Goal: Information Seeking & Learning: Learn about a topic

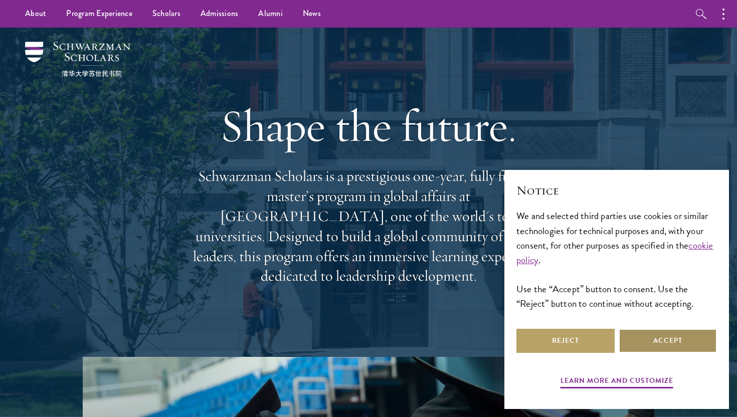
click at [662, 339] on button "Accept" at bounding box center [668, 341] width 98 height 24
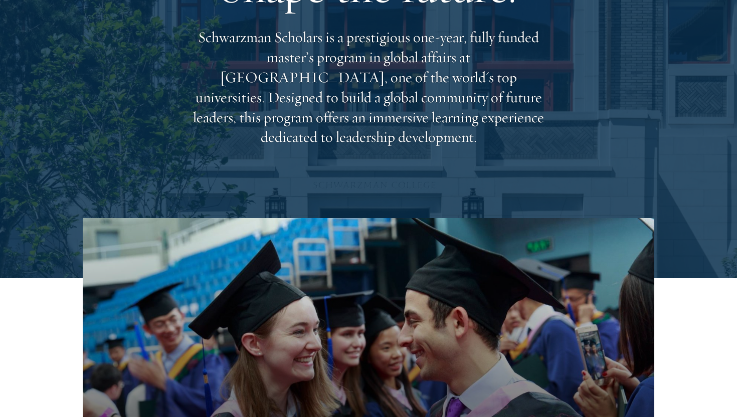
scroll to position [143, 0]
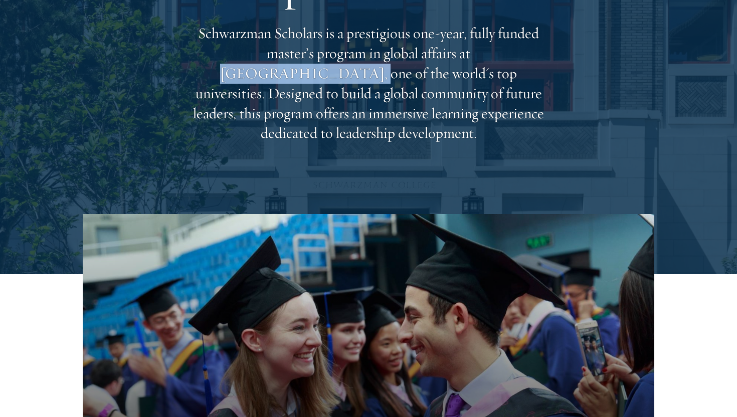
drag, startPoint x: 403, startPoint y: 63, endPoint x: 516, endPoint y: 70, distance: 113.0
click at [516, 70] on p "Schwarzman Scholars is a prestigious one-year, fully funded master’s program in…" at bounding box center [368, 84] width 361 height 120
copy p "Tsinghua University"
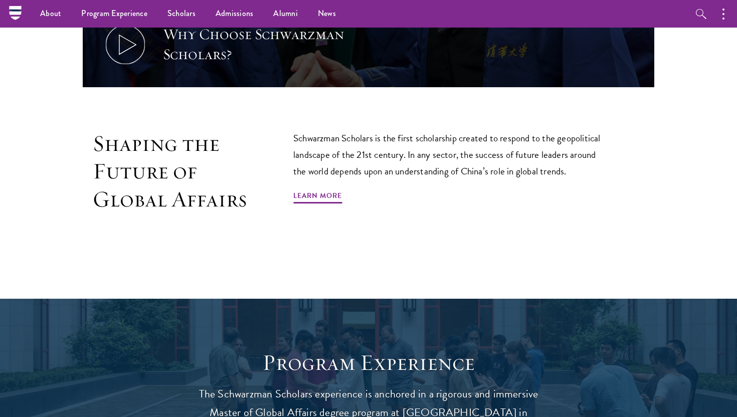
scroll to position [0, 0]
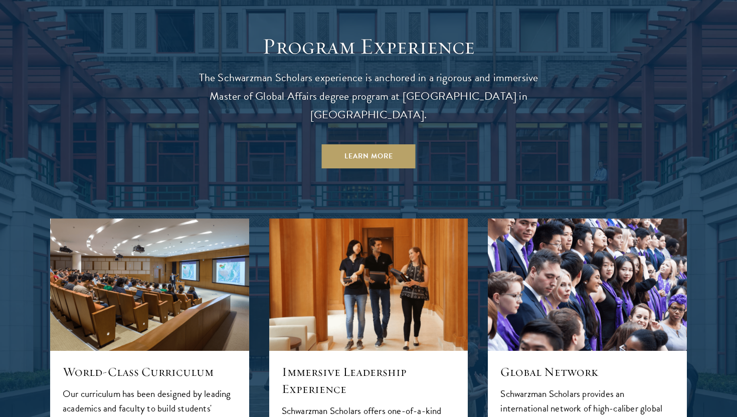
scroll to position [908, 0]
